Goal: Task Accomplishment & Management: Manage account settings

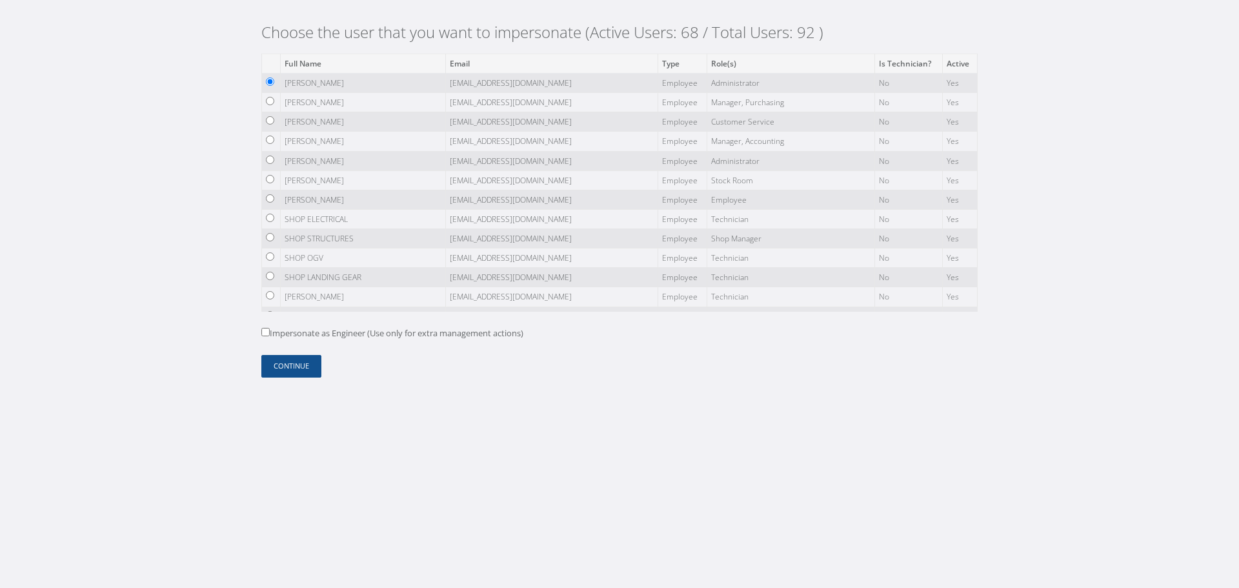
click at [281, 336] on label "Impersonate as Engineer (Use only for extra management actions)" at bounding box center [392, 333] width 262 height 13
click at [270, 336] on input "Impersonate as Engineer (Use only for extra management actions)" at bounding box center [265, 332] width 8 height 8
checkbox input "true"
click at [267, 364] on button "Continue" at bounding box center [291, 366] width 60 height 23
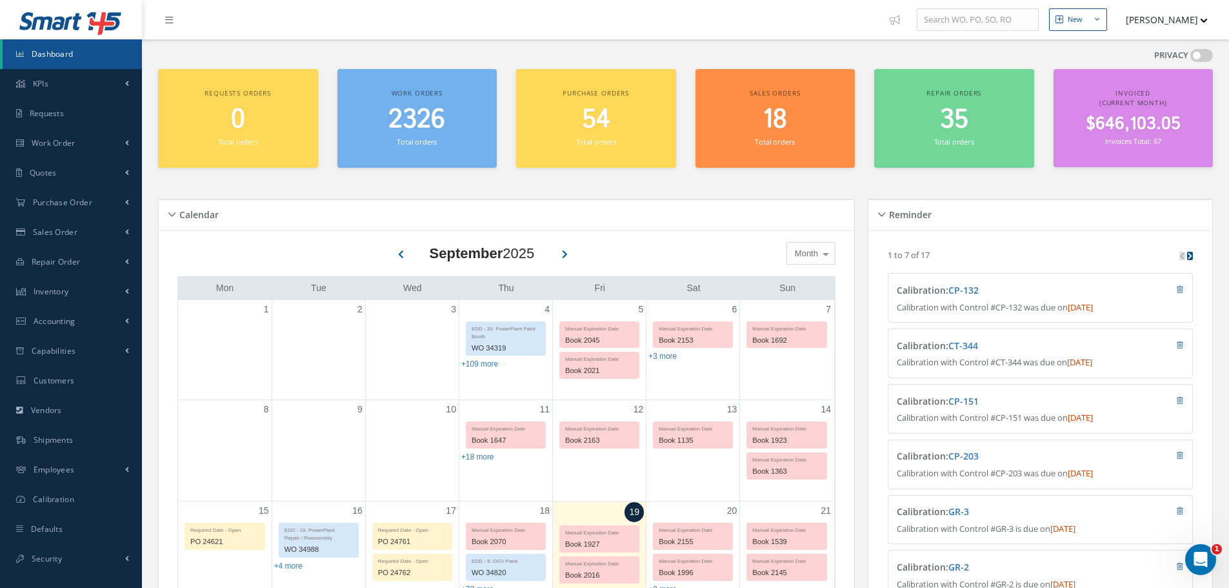
scroll to position [194, 0]
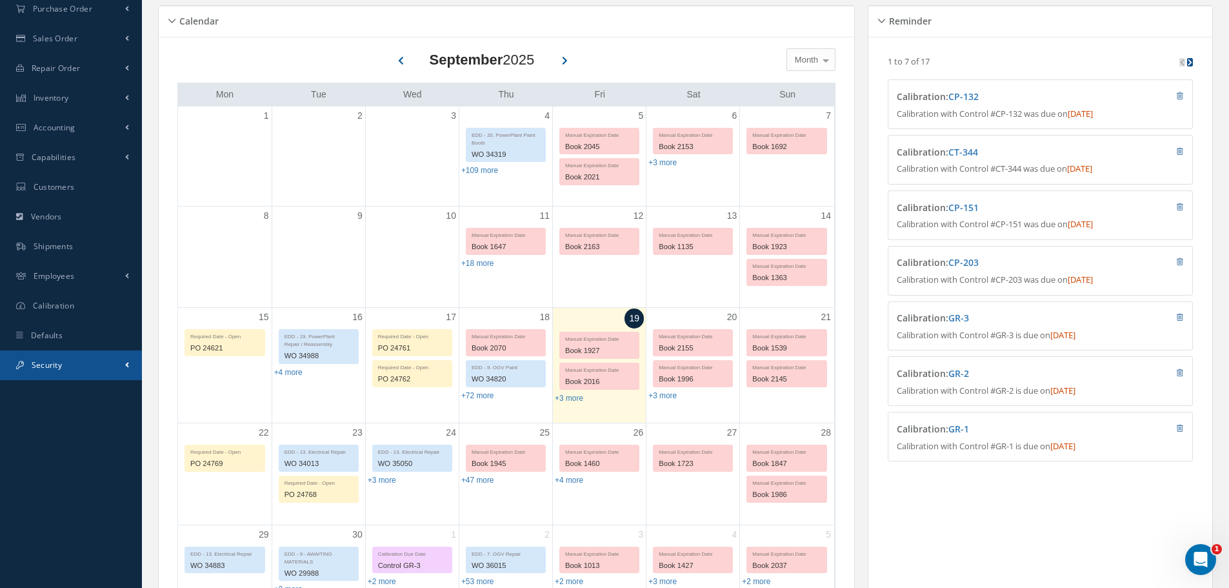
click at [94, 370] on link "Security" at bounding box center [71, 365] width 142 height 30
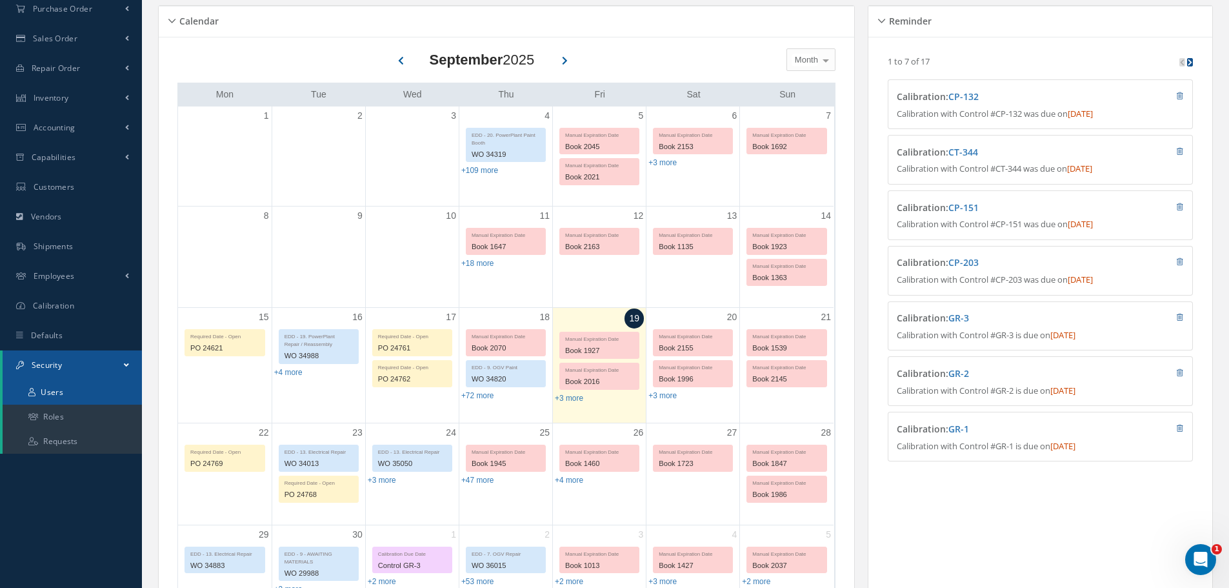
click at [83, 392] on link "Users" at bounding box center [72, 392] width 139 height 25
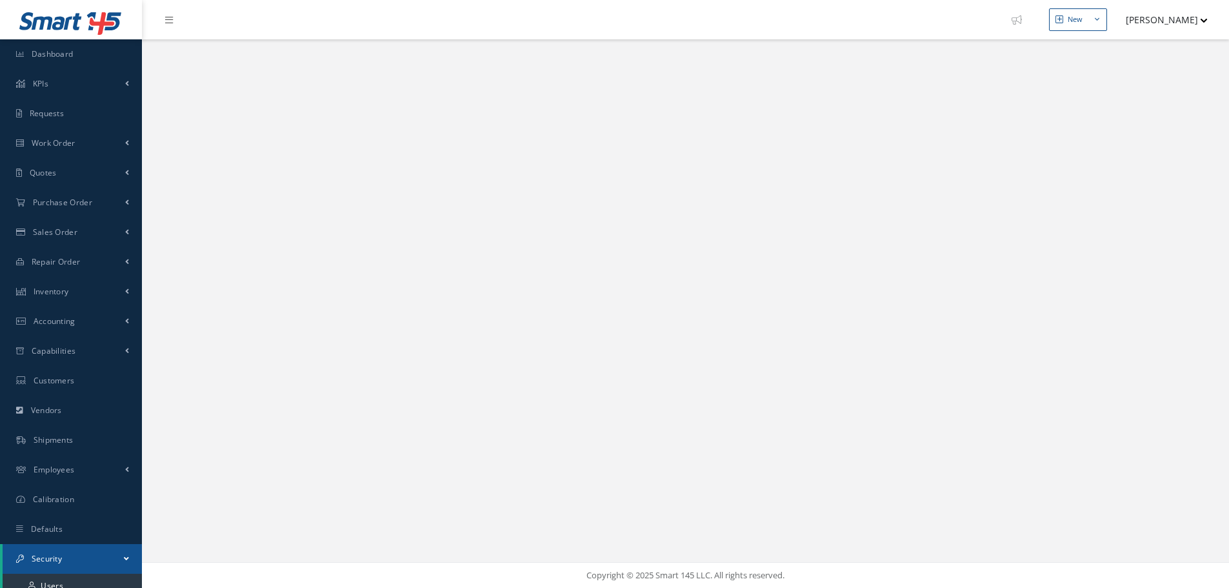
select select "25"
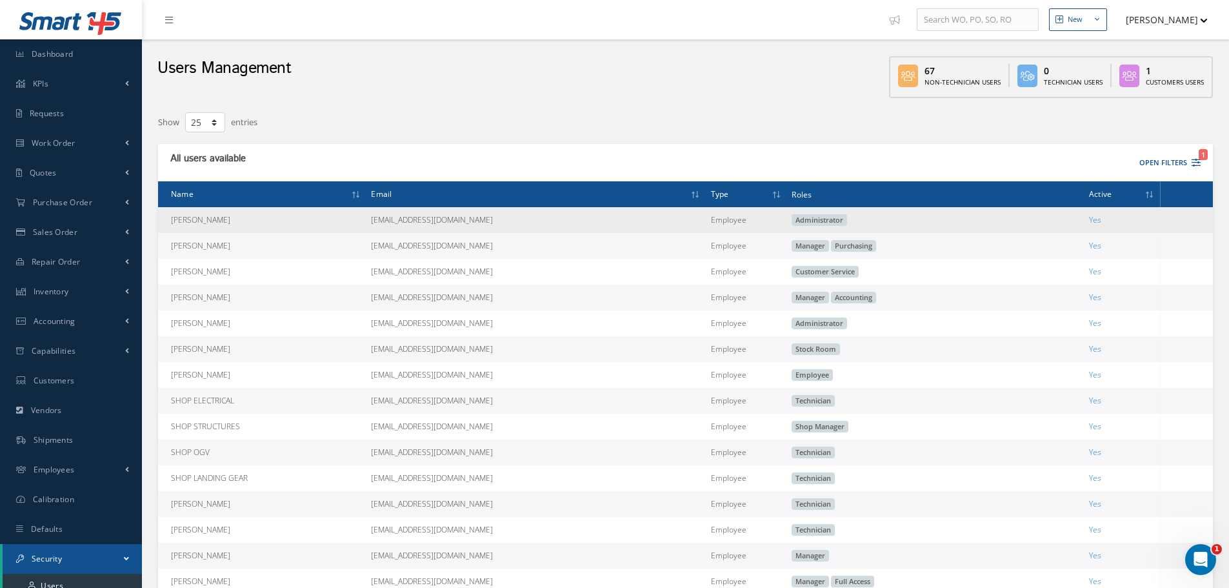
click at [1194, 224] on td at bounding box center [1186, 220] width 53 height 26
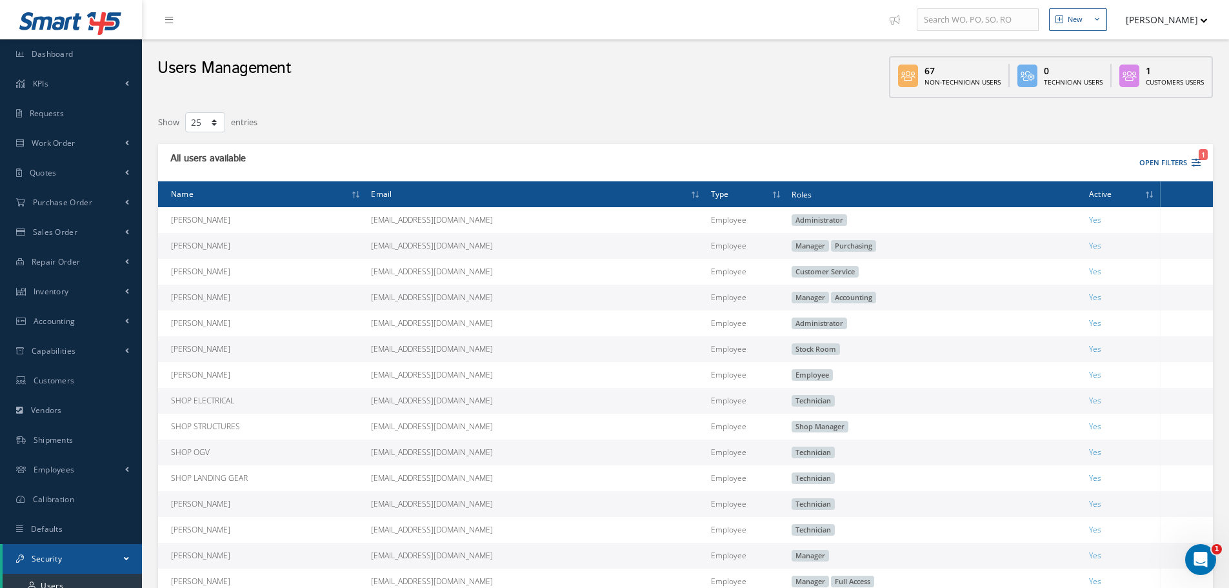
click at [1172, 23] on button "[PERSON_NAME]" at bounding box center [1160, 19] width 94 height 25
click at [1175, 114] on link "Impersonate User" at bounding box center [1155, 109] width 103 height 22
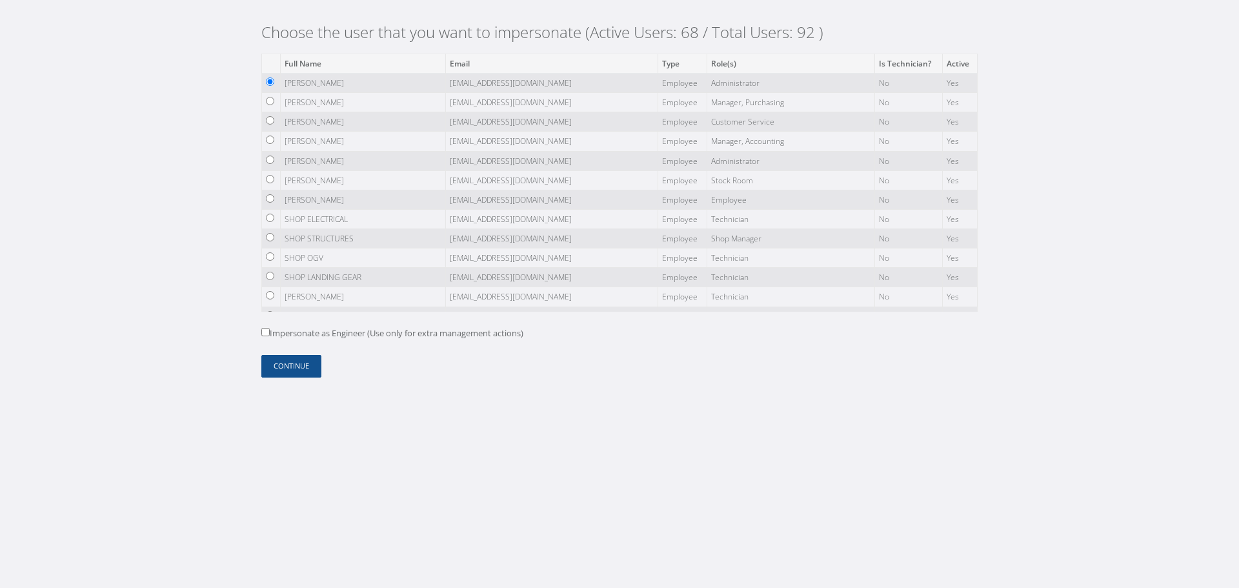
click at [283, 338] on label "Impersonate as Engineer (Use only for extra management actions)" at bounding box center [392, 333] width 262 height 13
click at [270, 336] on input "Impersonate as Engineer (Use only for extra management actions)" at bounding box center [265, 332] width 8 height 8
checkbox input "true"
click at [279, 362] on button "Continue" at bounding box center [291, 366] width 60 height 23
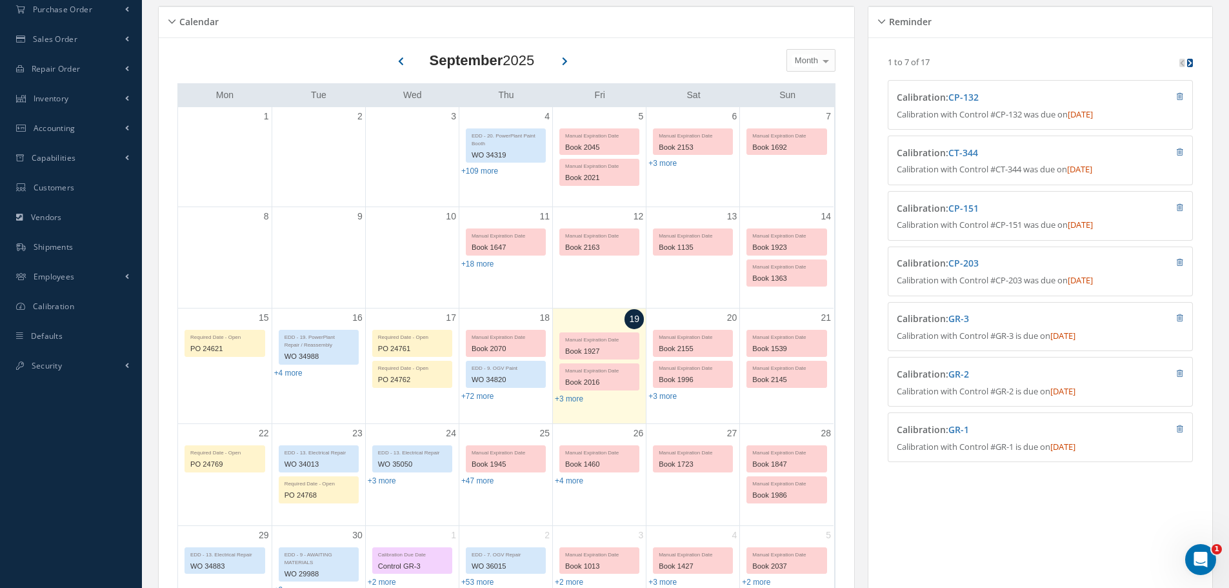
scroll to position [194, 0]
click at [86, 376] on link "Security" at bounding box center [71, 365] width 142 height 30
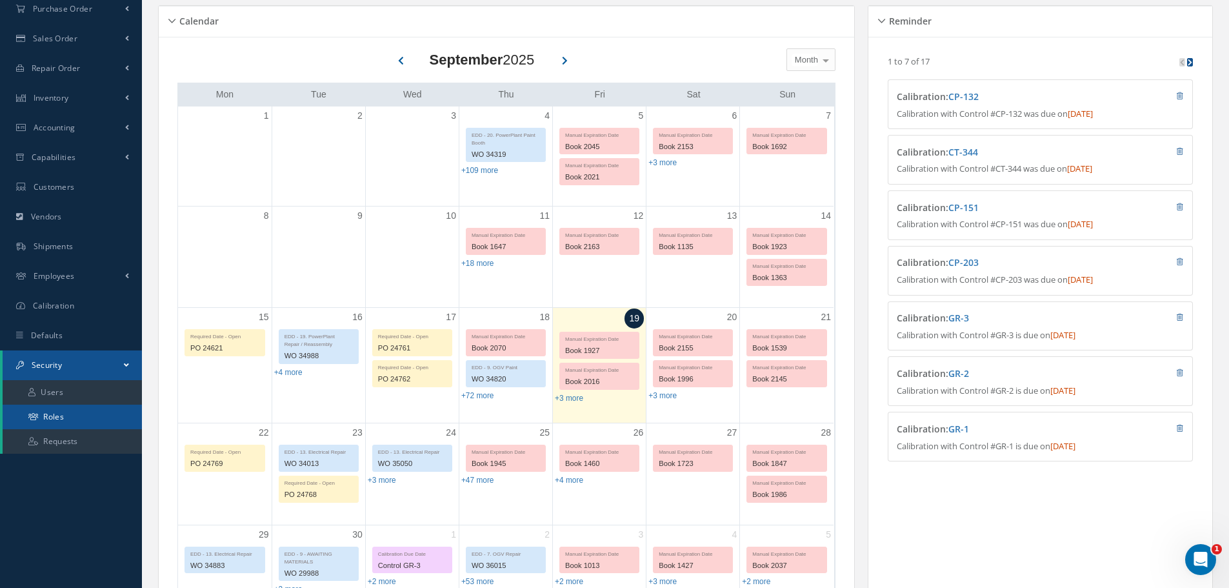
click at [74, 417] on link "Roles" at bounding box center [72, 416] width 139 height 25
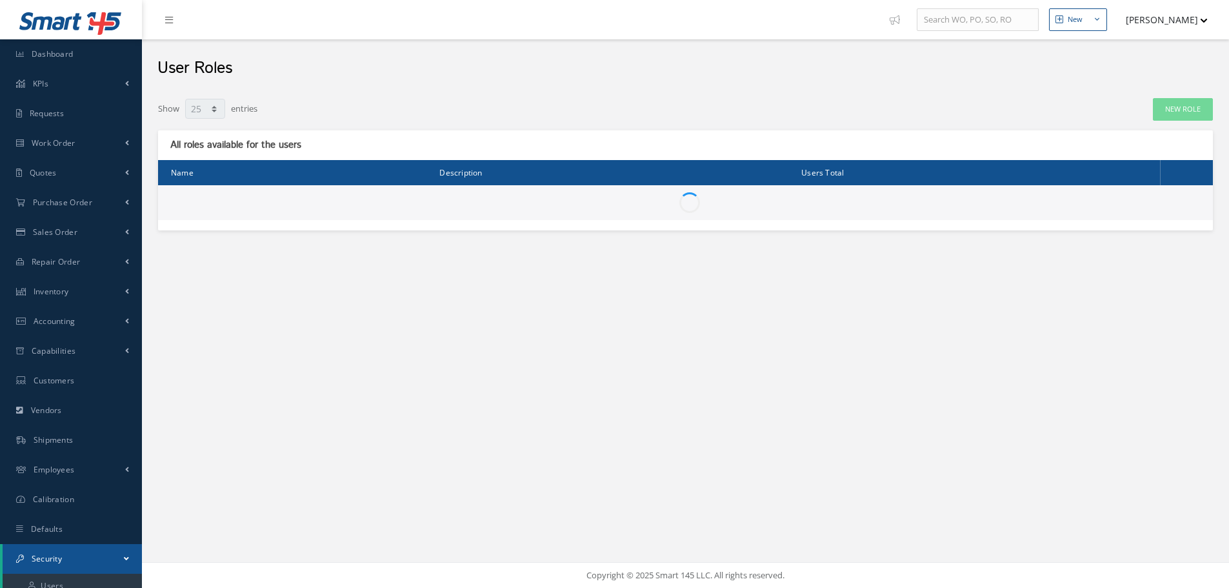
select select "25"
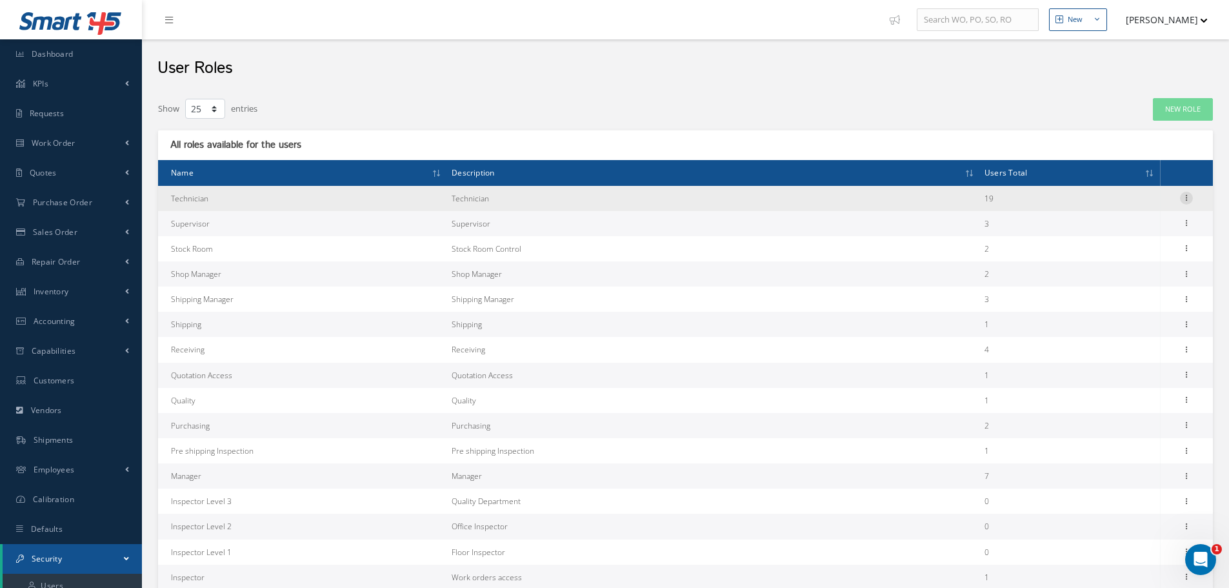
click at [1183, 199] on icon at bounding box center [1186, 197] width 13 height 10
click at [1133, 224] on link "Permissions" at bounding box center [1127, 223] width 102 height 17
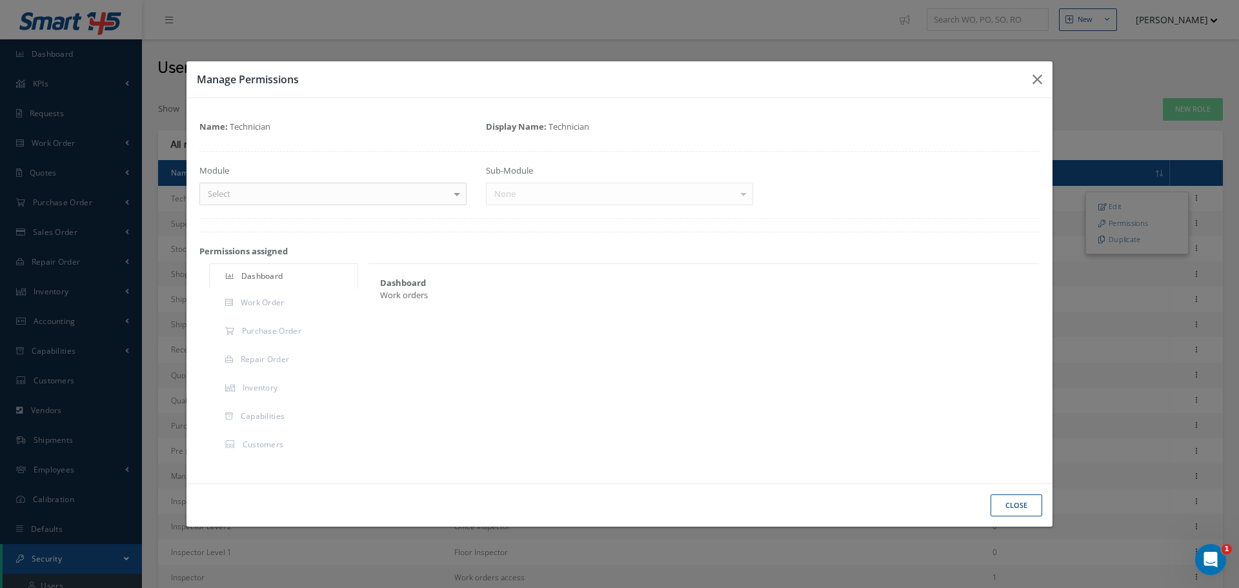
click at [296, 208] on div "Name: Technician Display Name: Technician Module Select Dashboard Requests Work…" at bounding box center [619, 290] width 840 height 359
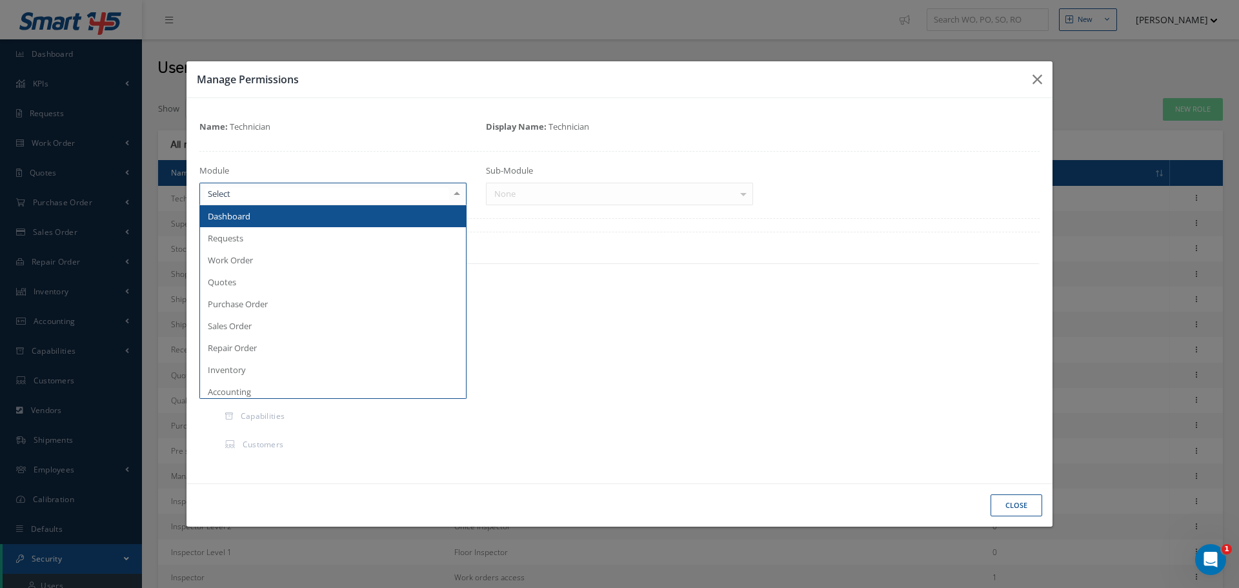
click at [302, 204] on div at bounding box center [332, 194] width 267 height 23
click at [388, 141] on div "Name: Technician Display Name: Technician Module Dashboard Requests Work Order …" at bounding box center [619, 290] width 840 height 359
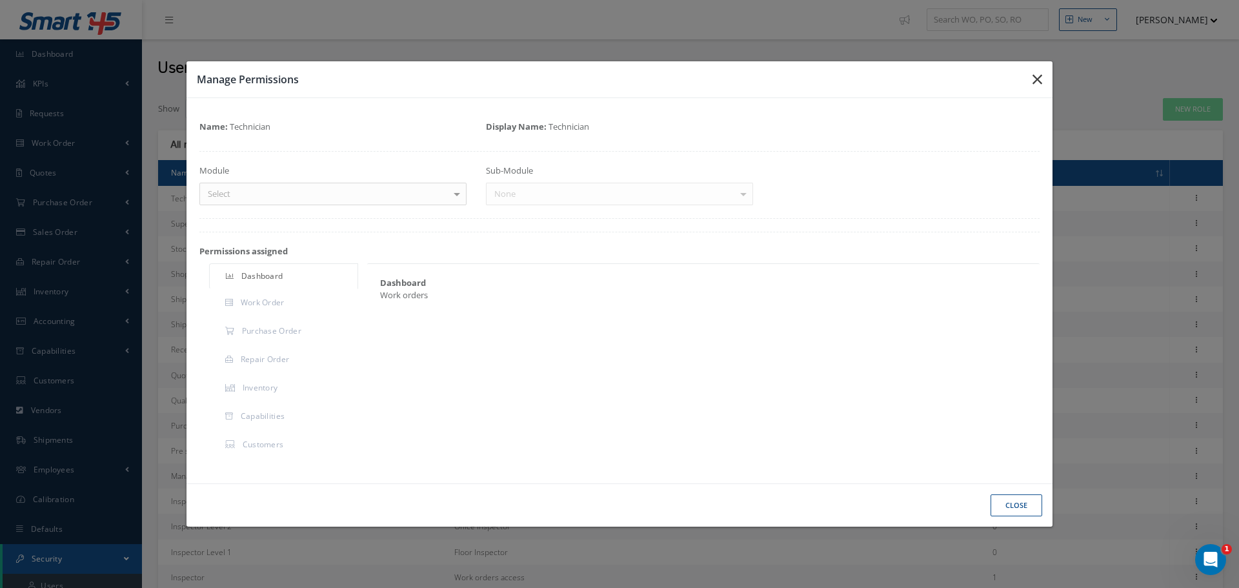
click at [1041, 80] on icon "button" at bounding box center [1037, 79] width 10 height 15
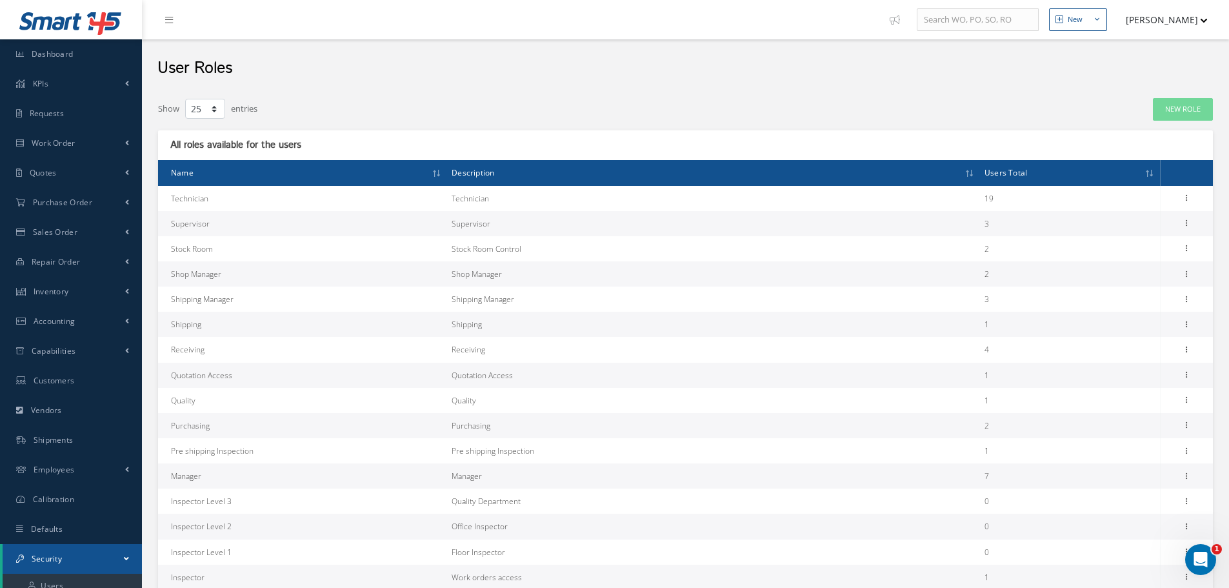
click at [1161, 15] on button "[PERSON_NAME]" at bounding box center [1160, 19] width 94 height 25
click at [1150, 115] on link "Impersonate User" at bounding box center [1155, 109] width 103 height 22
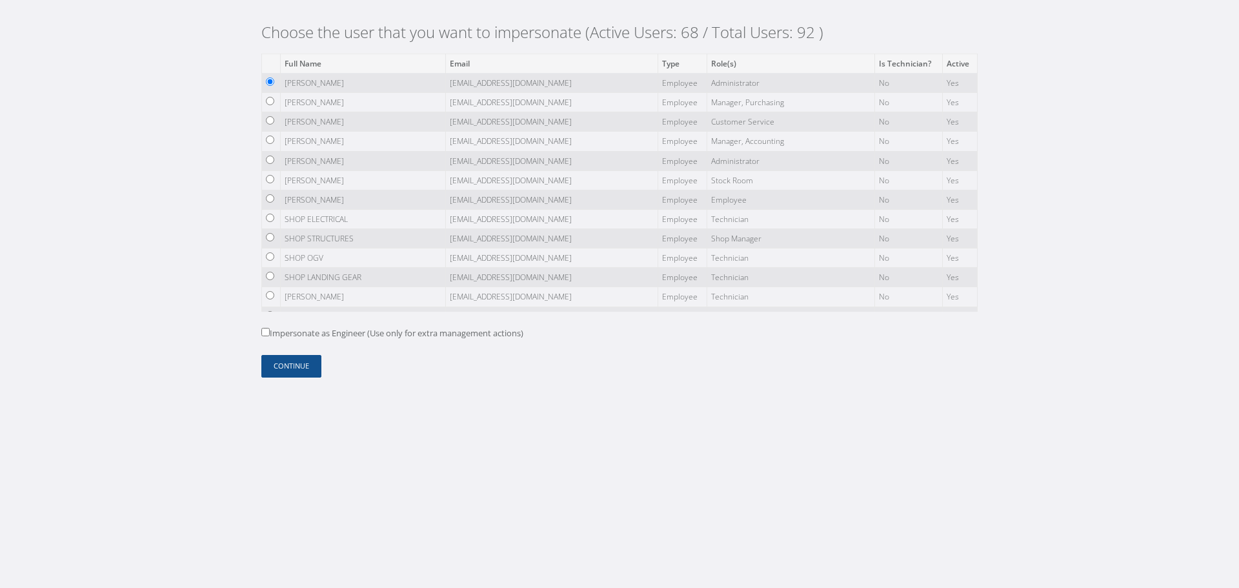
click at [289, 335] on label "Impersonate as Engineer (Use only for extra management actions)" at bounding box center [392, 333] width 262 height 13
click at [270, 335] on input "Impersonate as Engineer (Use only for extra management actions)" at bounding box center [265, 332] width 8 height 8
checkbox input "true"
click at [290, 365] on button "Continue" at bounding box center [291, 366] width 60 height 23
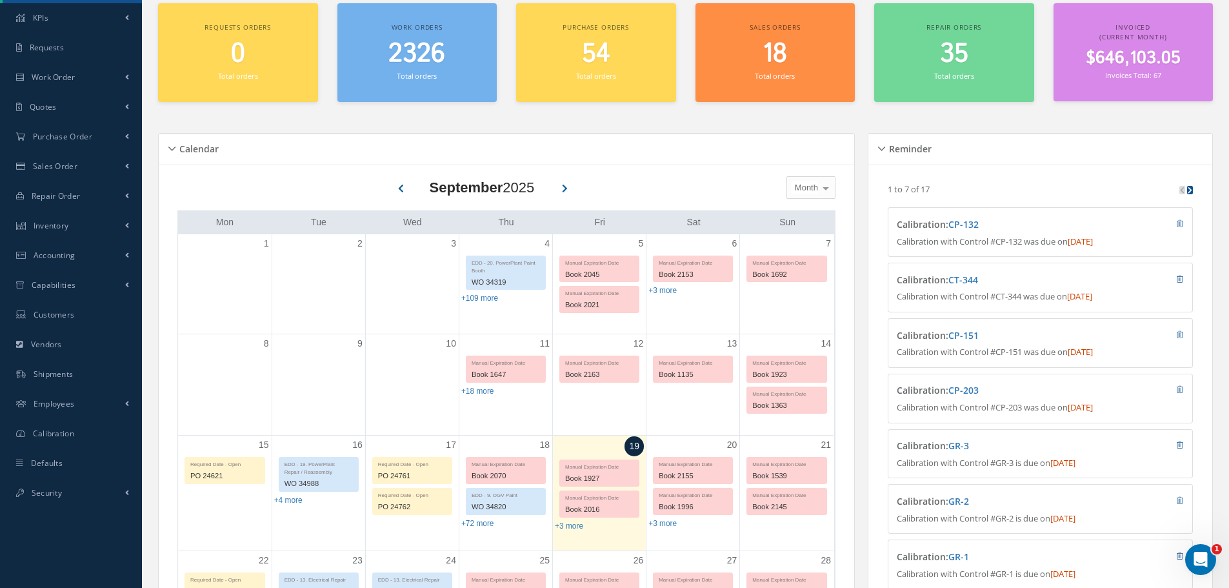
scroll to position [129, 0]
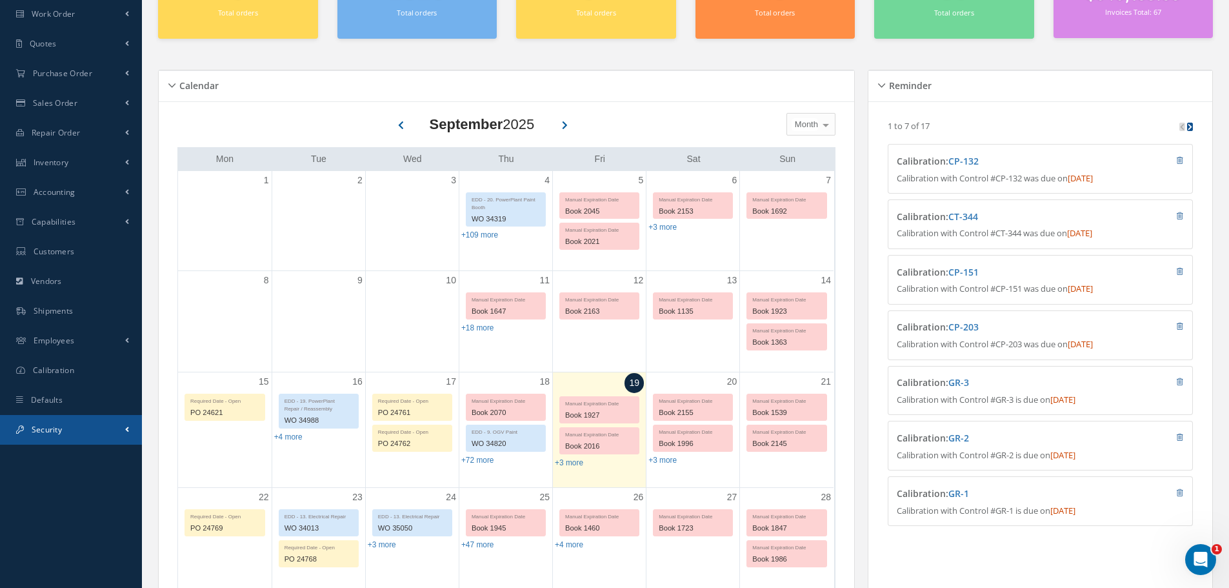
click at [90, 419] on link "Security" at bounding box center [71, 430] width 142 height 30
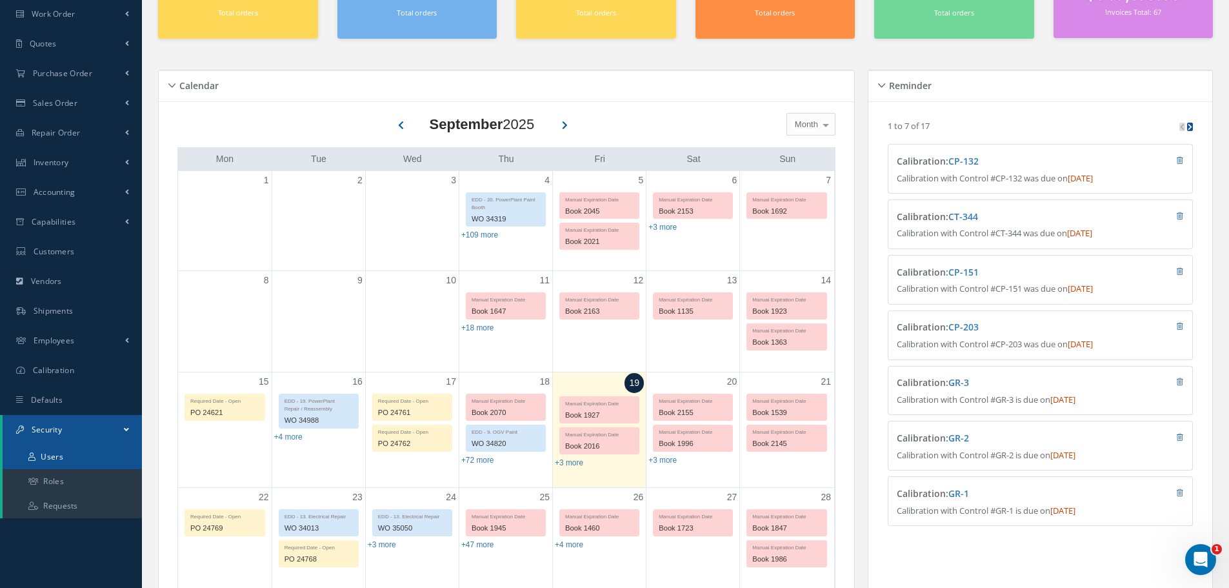
click at [90, 453] on link "Users" at bounding box center [72, 456] width 139 height 25
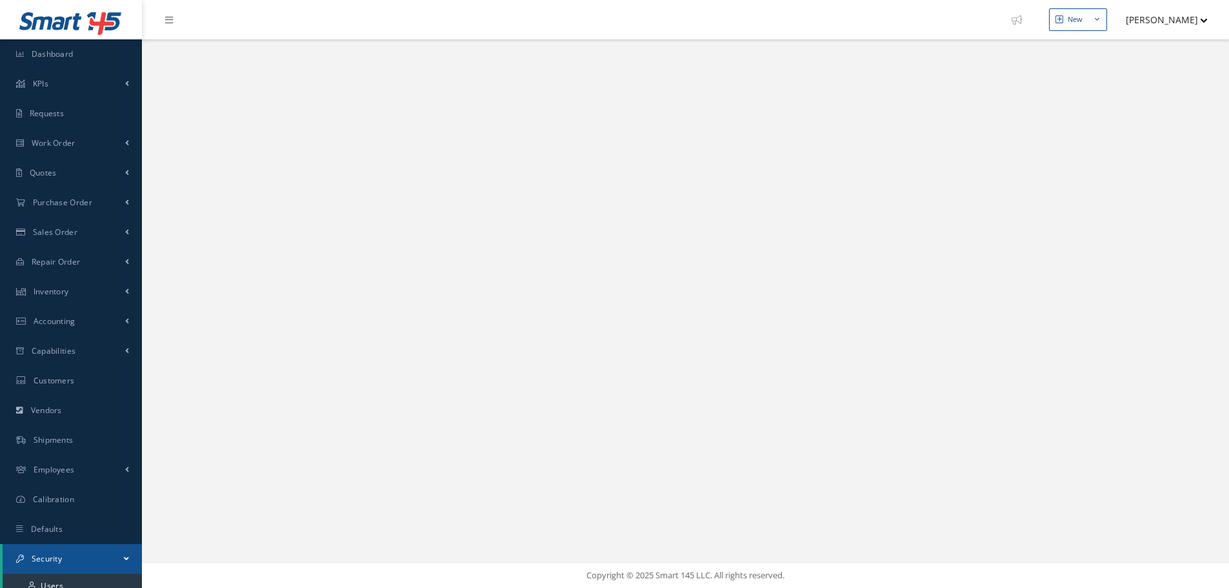
select select "25"
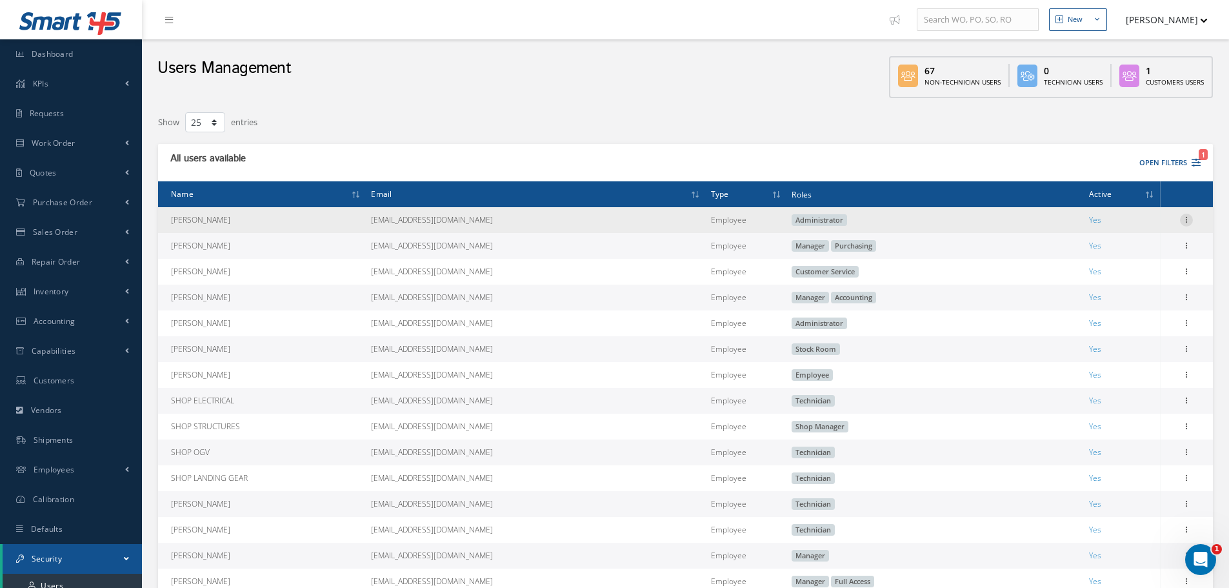
click at [1187, 222] on icon at bounding box center [1186, 219] width 13 height 10
click at [1112, 230] on link "Edit" at bounding box center [1127, 228] width 102 height 17
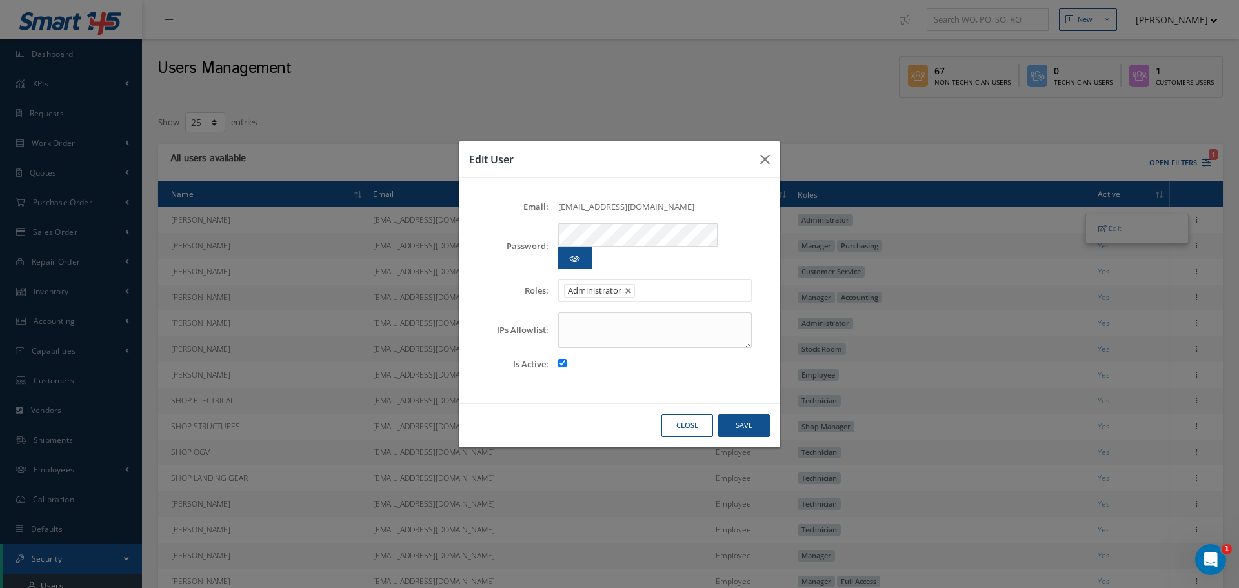
drag, startPoint x: 568, startPoint y: 219, endPoint x: 673, endPoint y: 212, distance: 105.4
click at [671, 213] on div "ncamacho@nasmro.com" at bounding box center [654, 207] width 213 height 13
click at [676, 210] on div "Email: ncamacho@nasmro.com Password: Roles: Customer Manager Employee Technicia…" at bounding box center [619, 291] width 295 height 200
click at [768, 167] on icon "button" at bounding box center [765, 159] width 10 height 15
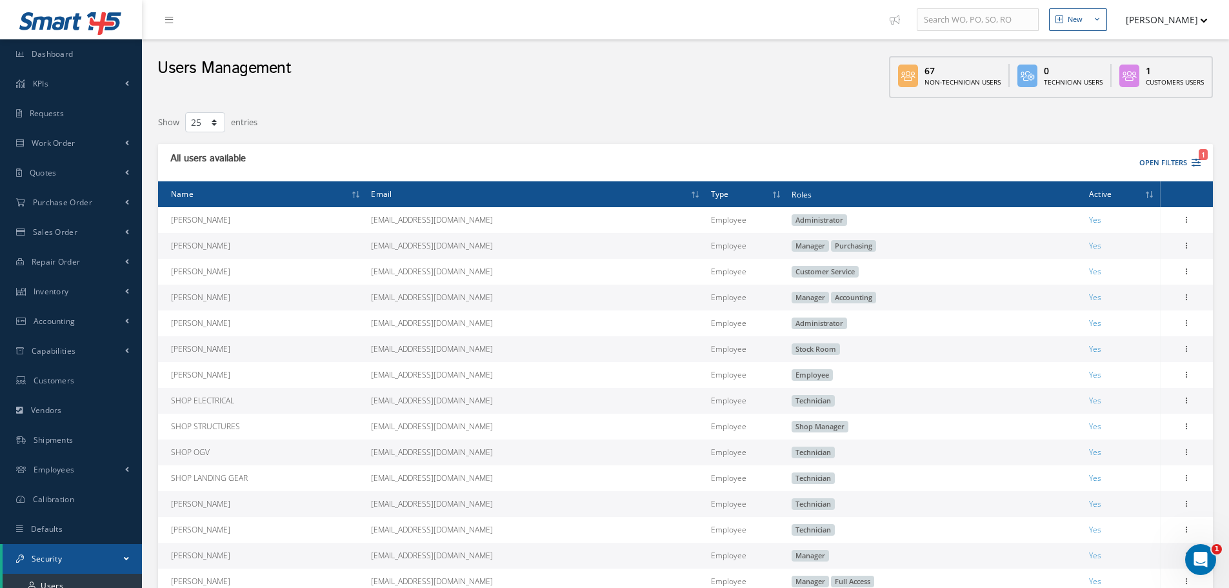
click at [1154, 19] on button "[PERSON_NAME]" at bounding box center [1160, 19] width 94 height 25
click at [1171, 115] on link "Impersonate User" at bounding box center [1155, 109] width 103 height 22
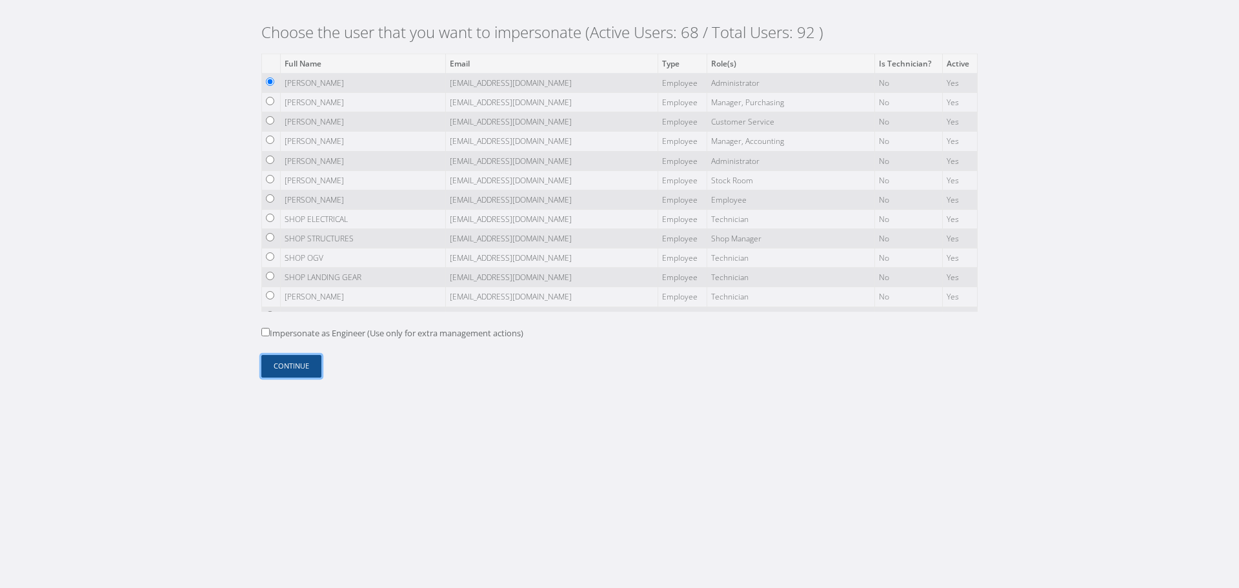
click at [282, 359] on button "Continue" at bounding box center [291, 366] width 60 height 23
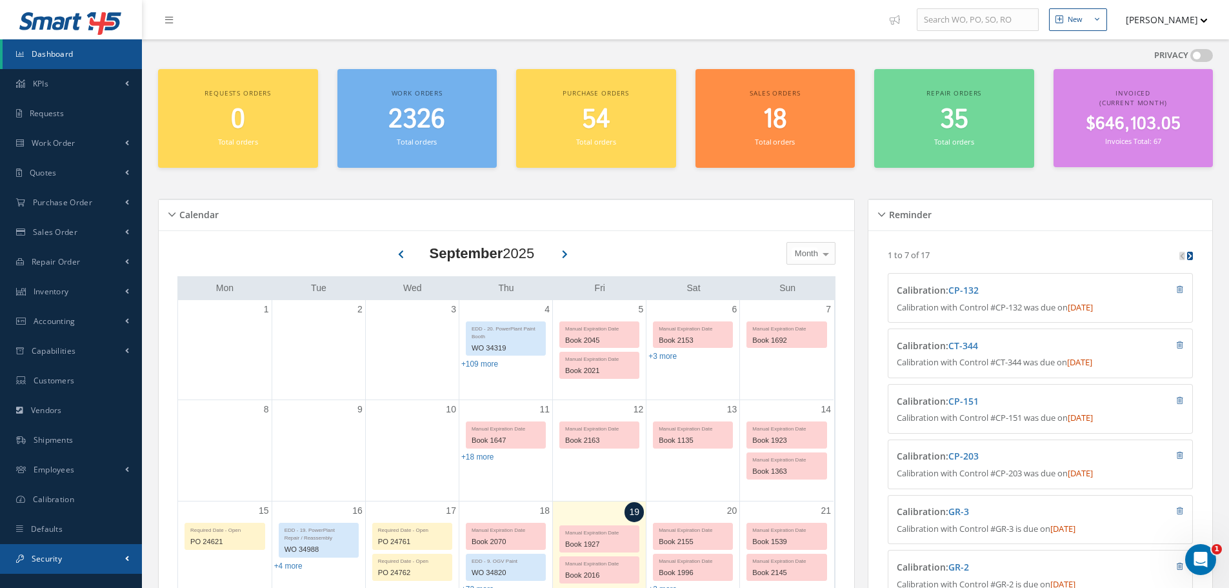
click at [112, 553] on link "Security" at bounding box center [71, 559] width 142 height 30
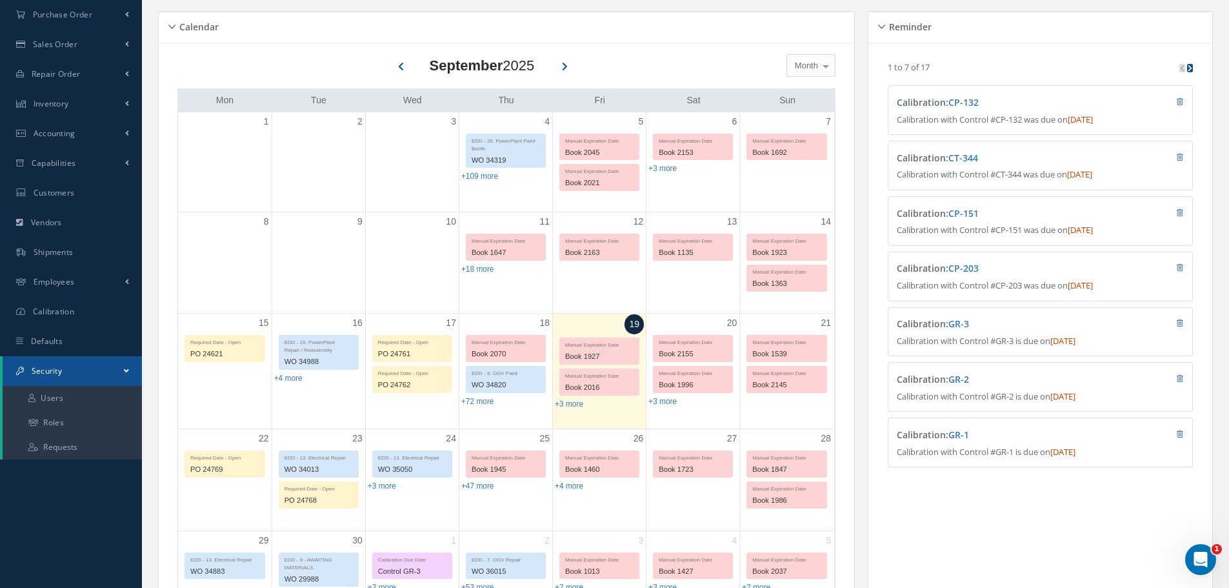
scroll to position [194, 0]
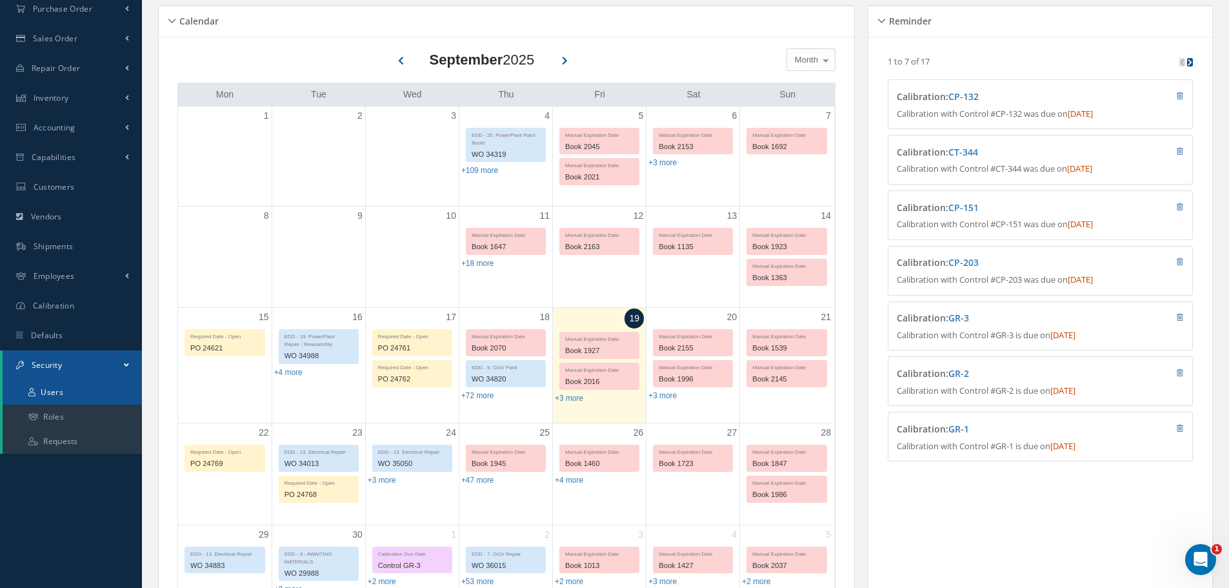
click at [85, 392] on link "Users" at bounding box center [72, 392] width 139 height 25
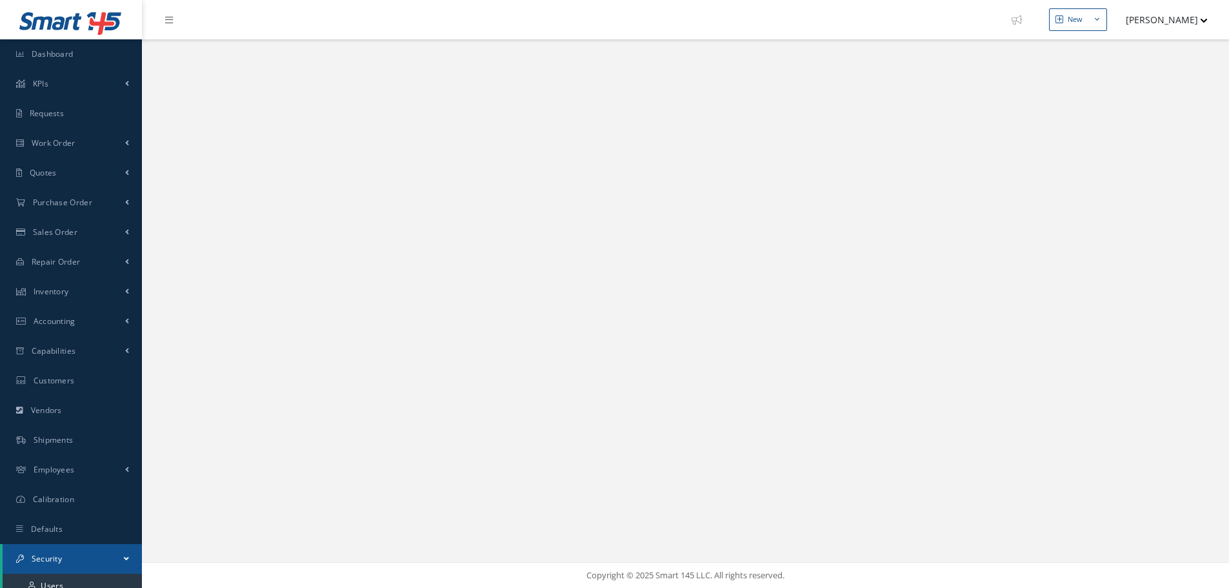
select select "25"
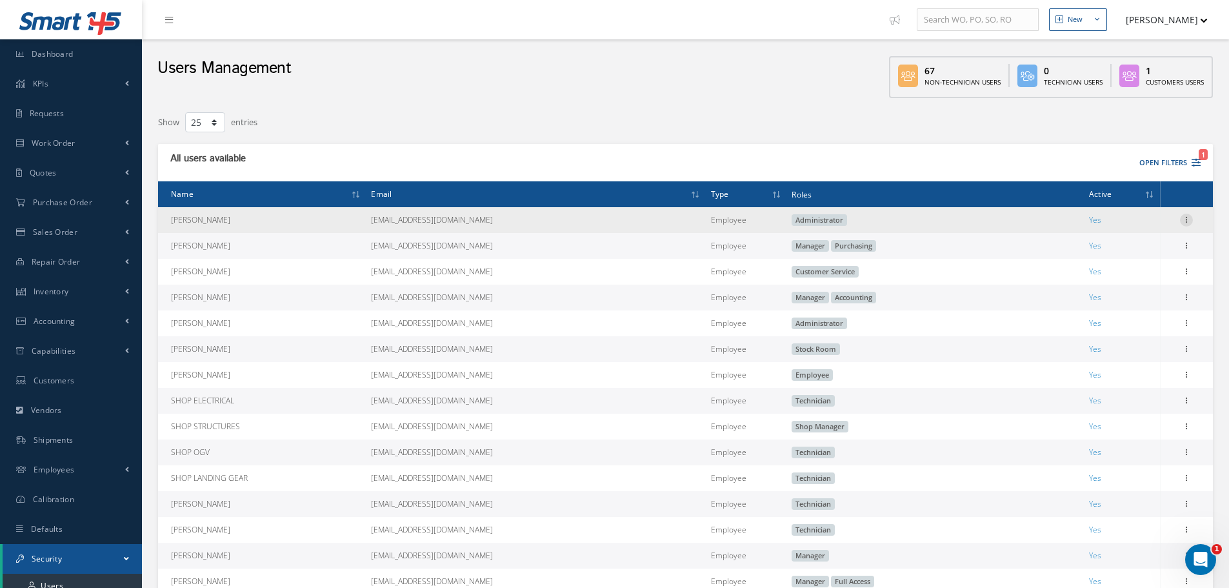
click at [1185, 223] on icon at bounding box center [1186, 219] width 13 height 10
click at [1138, 234] on link "Edit" at bounding box center [1127, 228] width 102 height 17
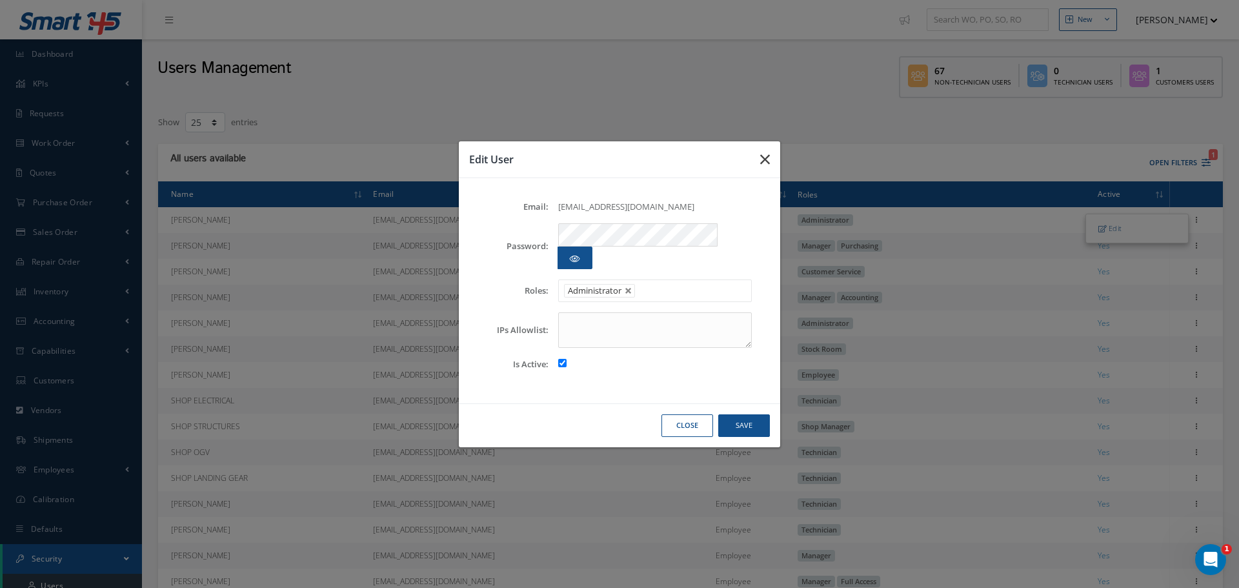
click at [766, 167] on icon "button" at bounding box center [765, 159] width 10 height 15
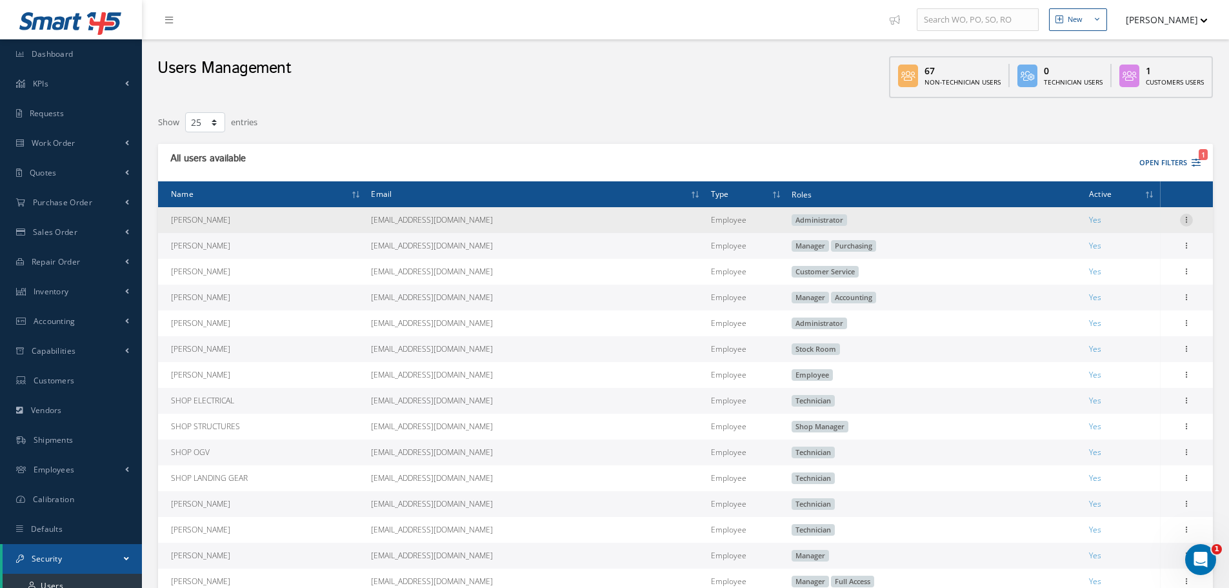
click at [1185, 216] on icon at bounding box center [1186, 219] width 13 height 10
click at [1154, 234] on link "Edit" at bounding box center [1127, 228] width 102 height 17
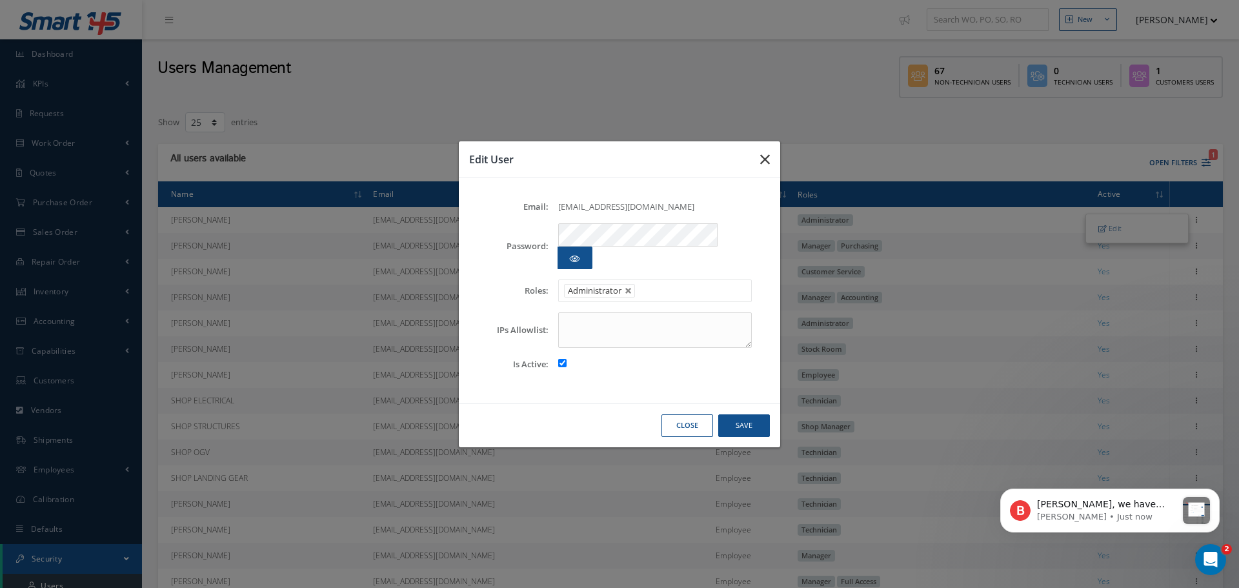
click at [759, 165] on button "button" at bounding box center [765, 159] width 30 height 36
